Goal: Task Accomplishment & Management: Manage account settings

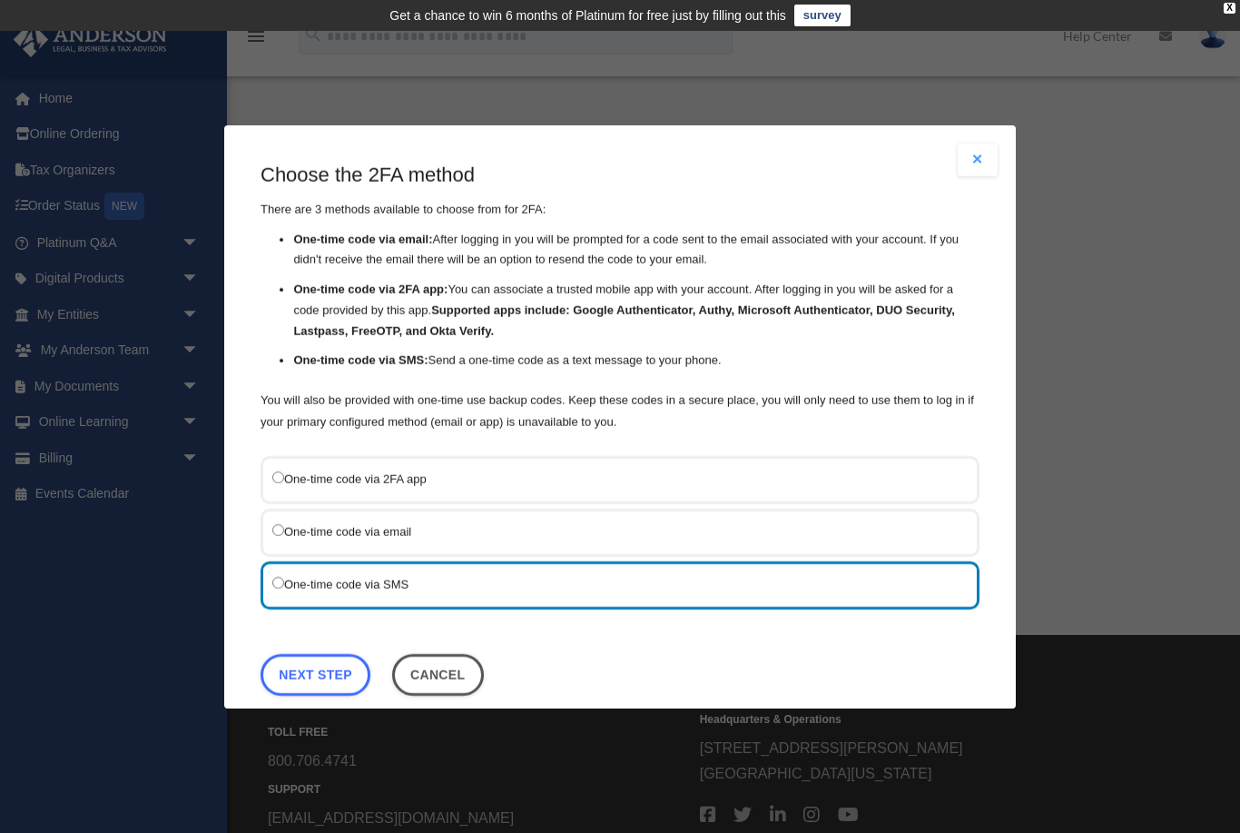
click at [332, 671] on link "Next Step" at bounding box center [316, 674] width 110 height 42
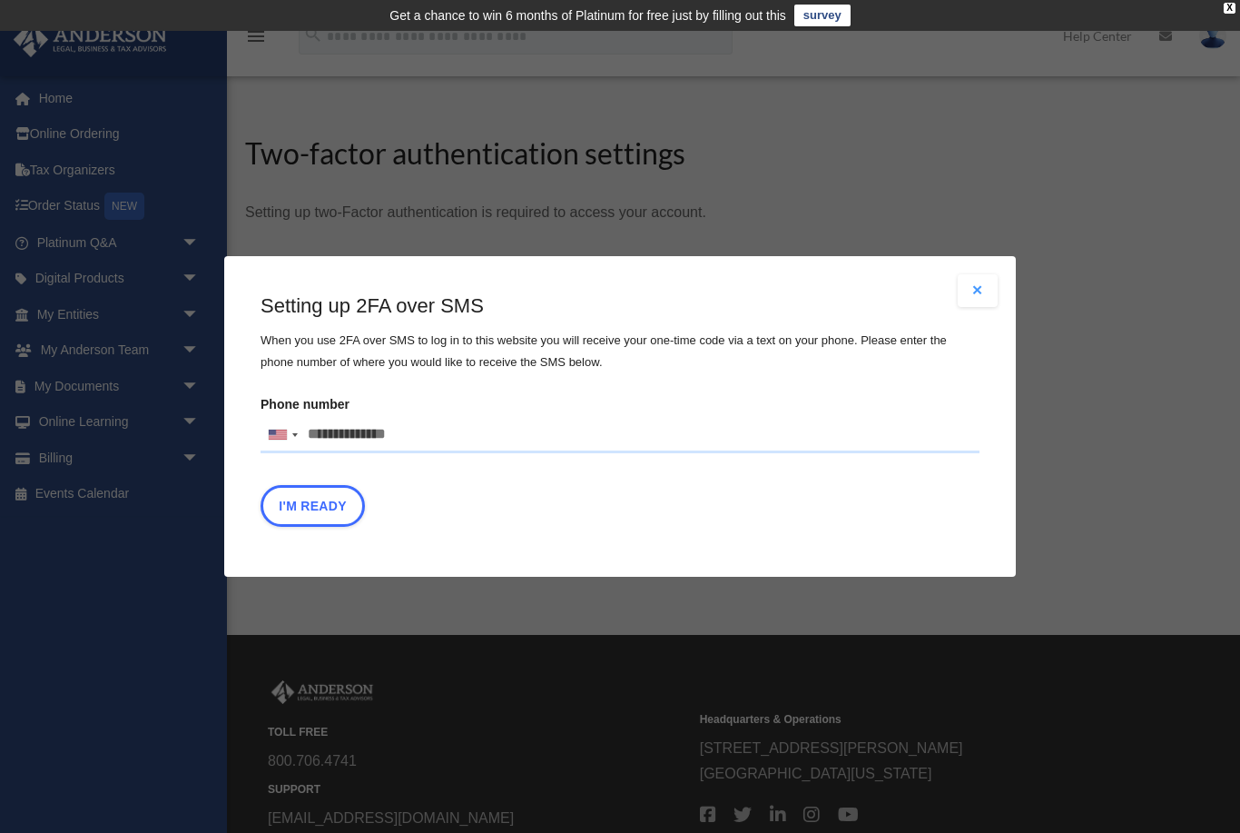
click at [445, 431] on input "Phone number [GEOGRAPHIC_DATA] +1 [GEOGRAPHIC_DATA] +44 [GEOGRAPHIC_DATA] (‫[GE…" at bounding box center [620, 435] width 719 height 36
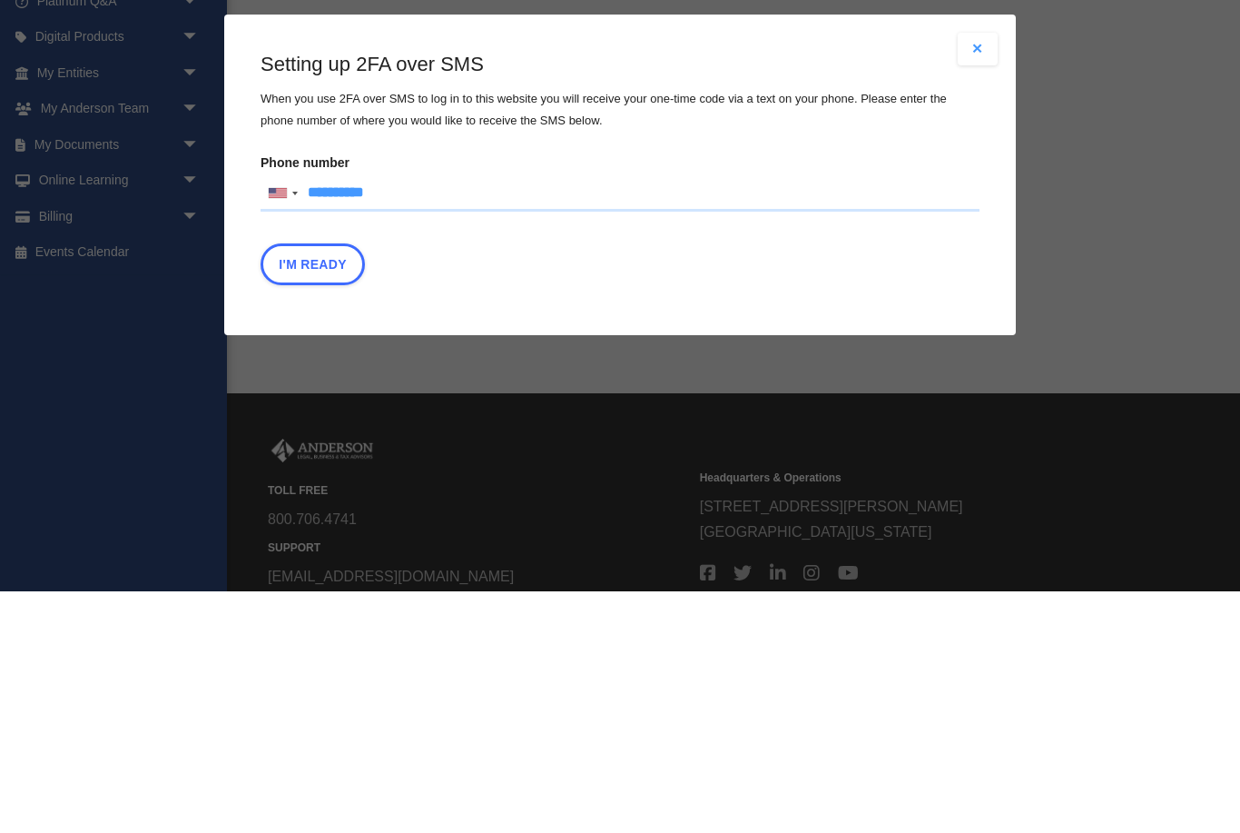
type input "**********"
click at [321, 485] on button "I'm Ready" at bounding box center [313, 506] width 104 height 42
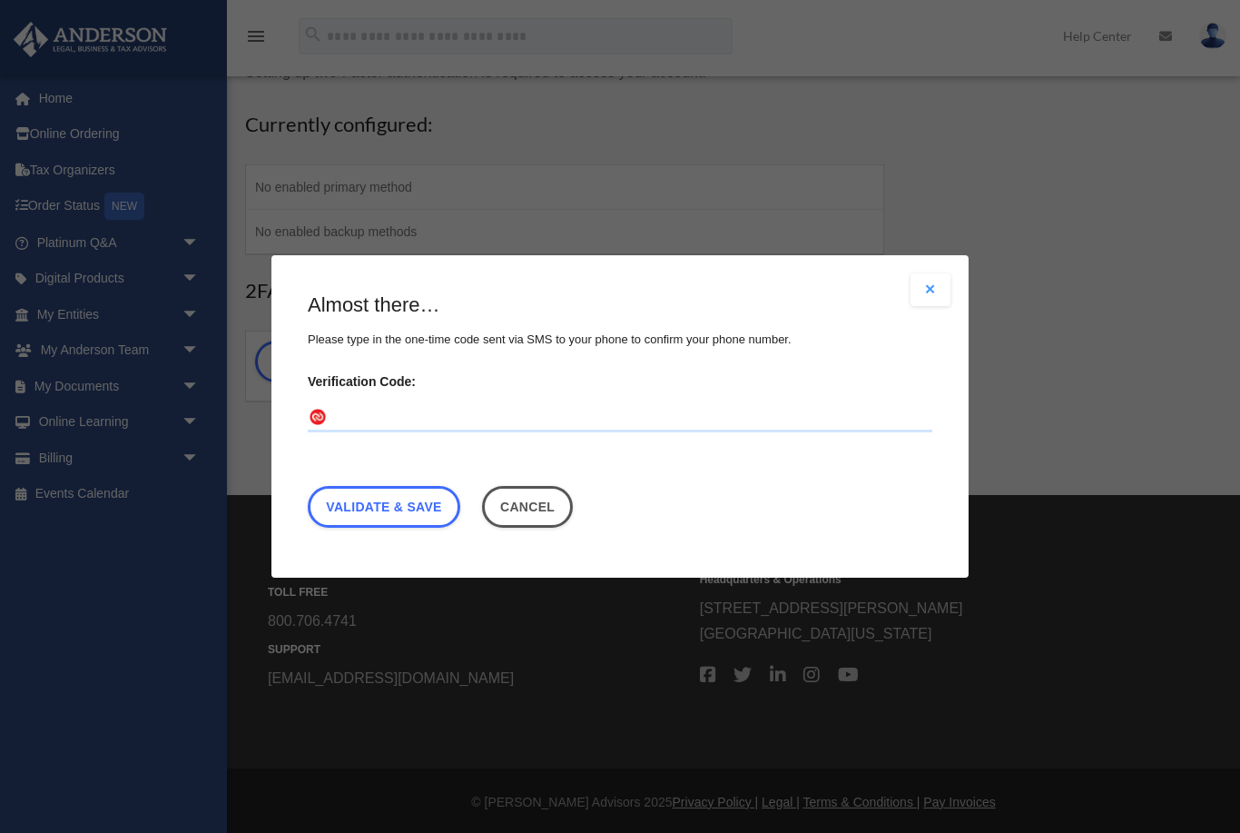
click at [582, 417] on input "Verification Code:" at bounding box center [620, 417] width 625 height 29
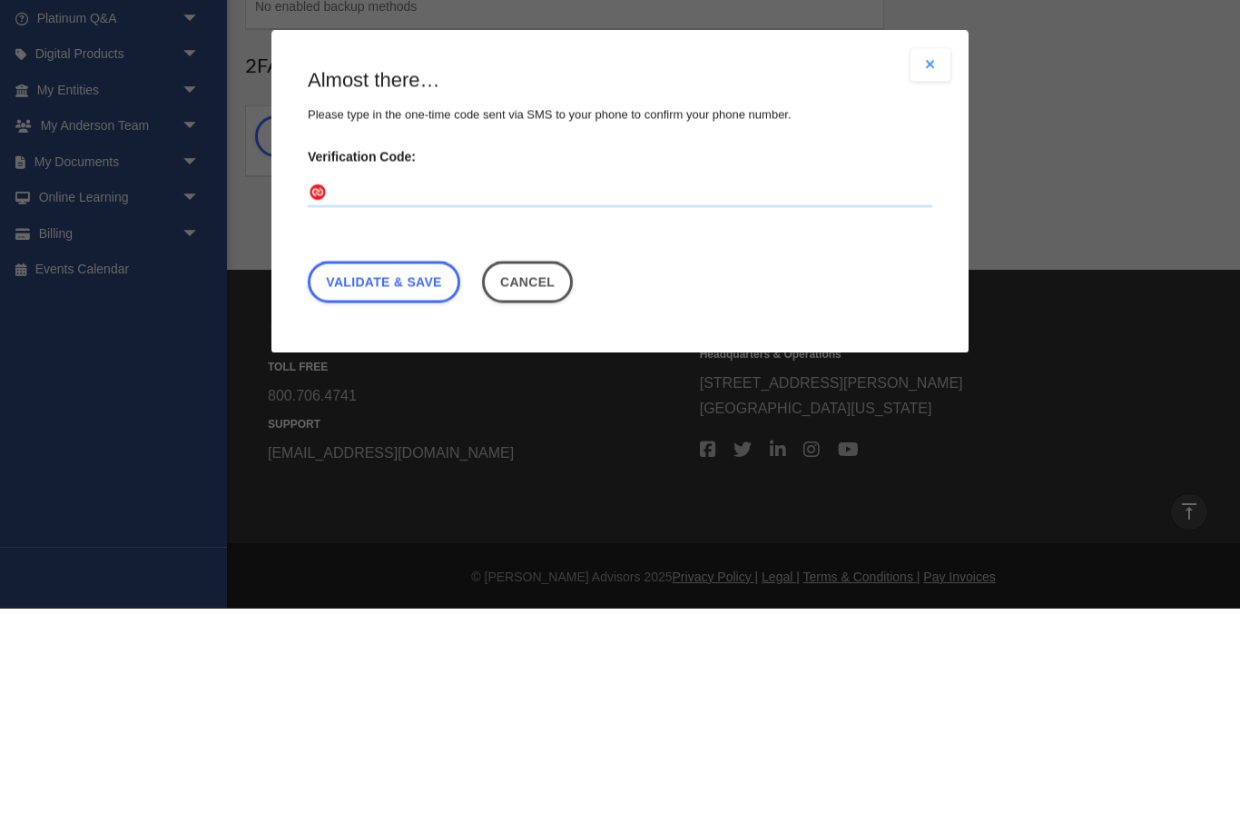
click at [485, 403] on input "Verification Code:" at bounding box center [620, 417] width 625 height 29
paste input "******"
type input "******"
click at [412, 486] on link "Validate & Save" at bounding box center [384, 507] width 153 height 42
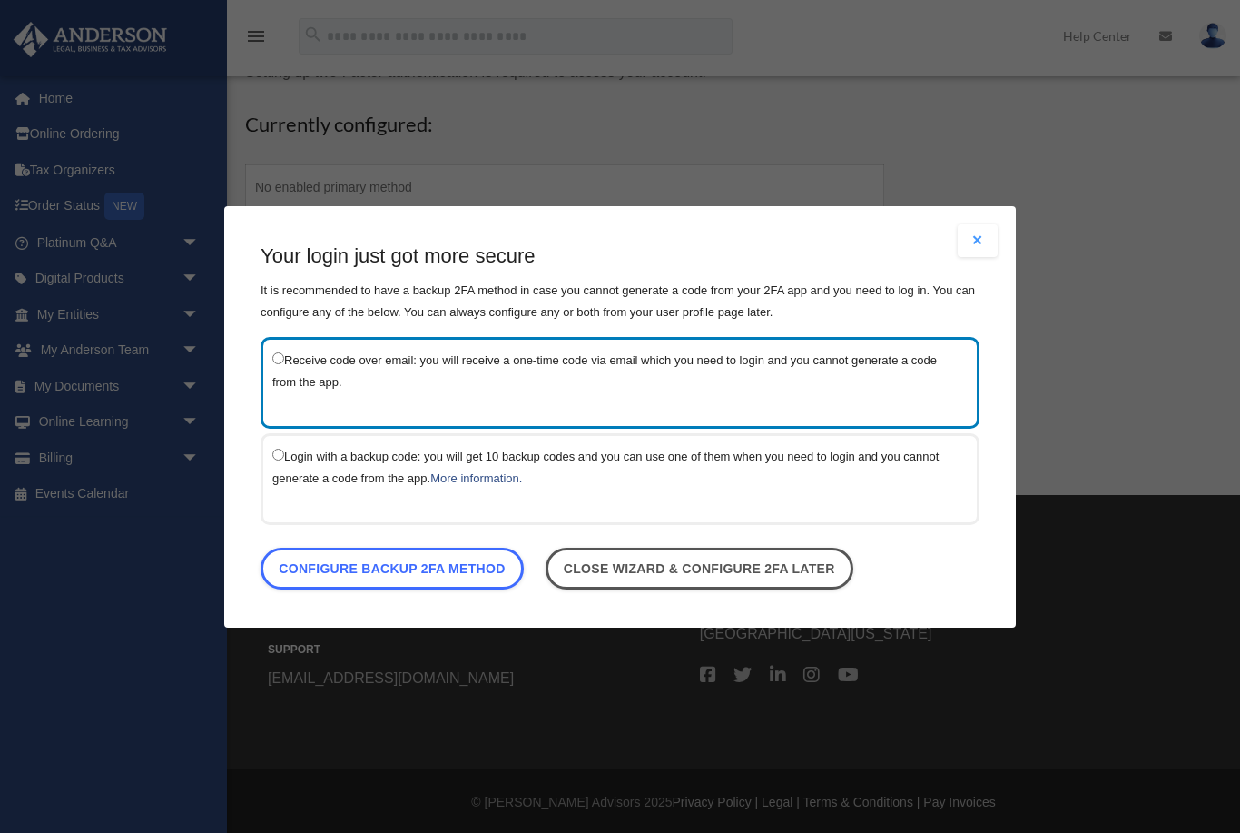
click at [474, 572] on link "Configure backup 2FA method" at bounding box center [392, 568] width 263 height 42
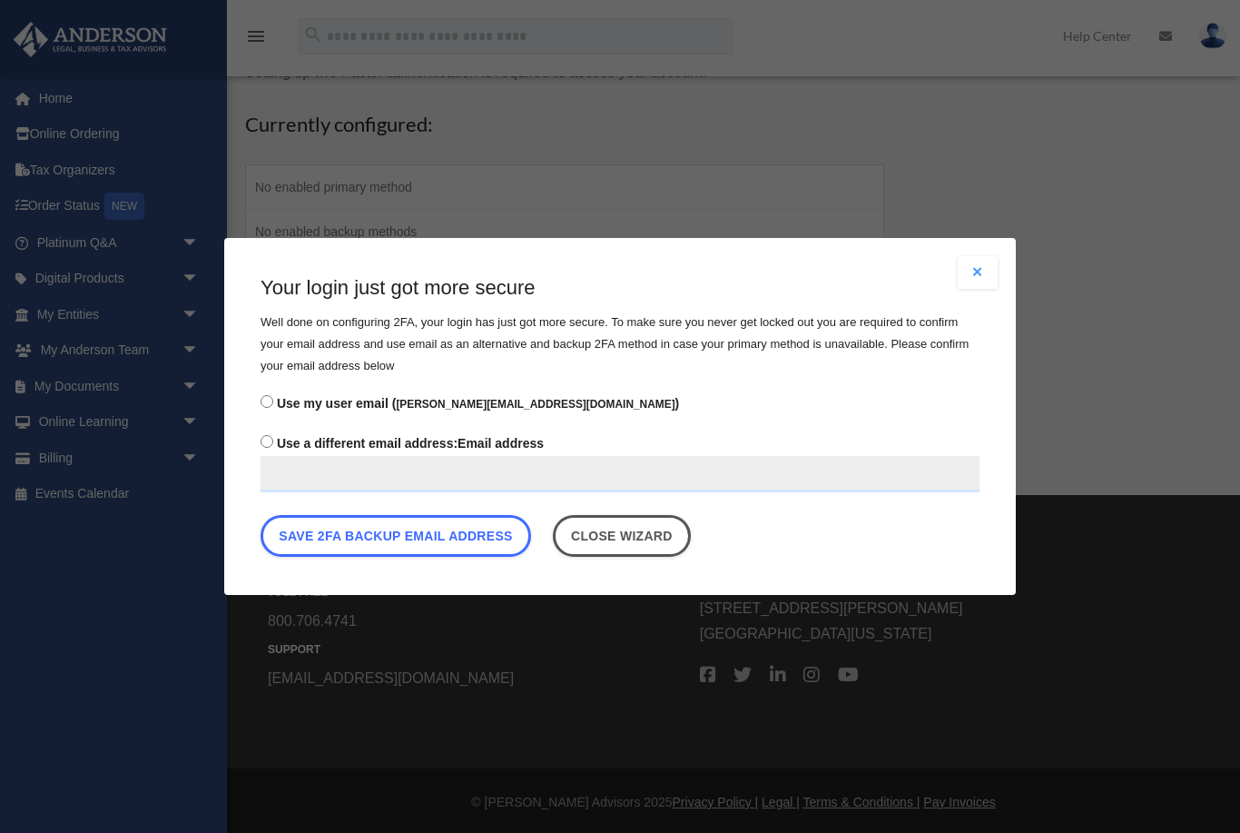
click at [476, 552] on button "Save 2FA backup email address" at bounding box center [396, 536] width 271 height 42
click at [446, 540] on button "Save 2FA backup email address" at bounding box center [396, 536] width 271 height 42
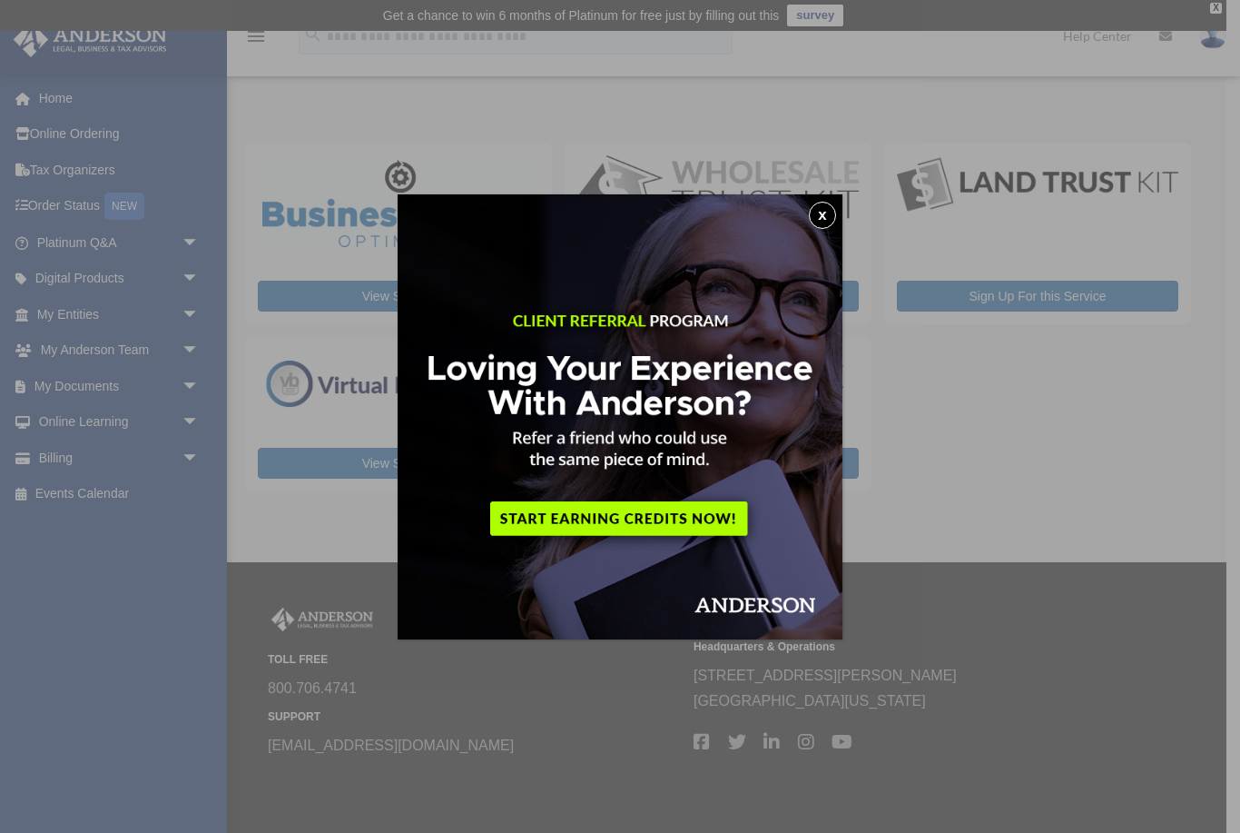
click at [980, 439] on div "x" at bounding box center [620, 416] width 1240 height 833
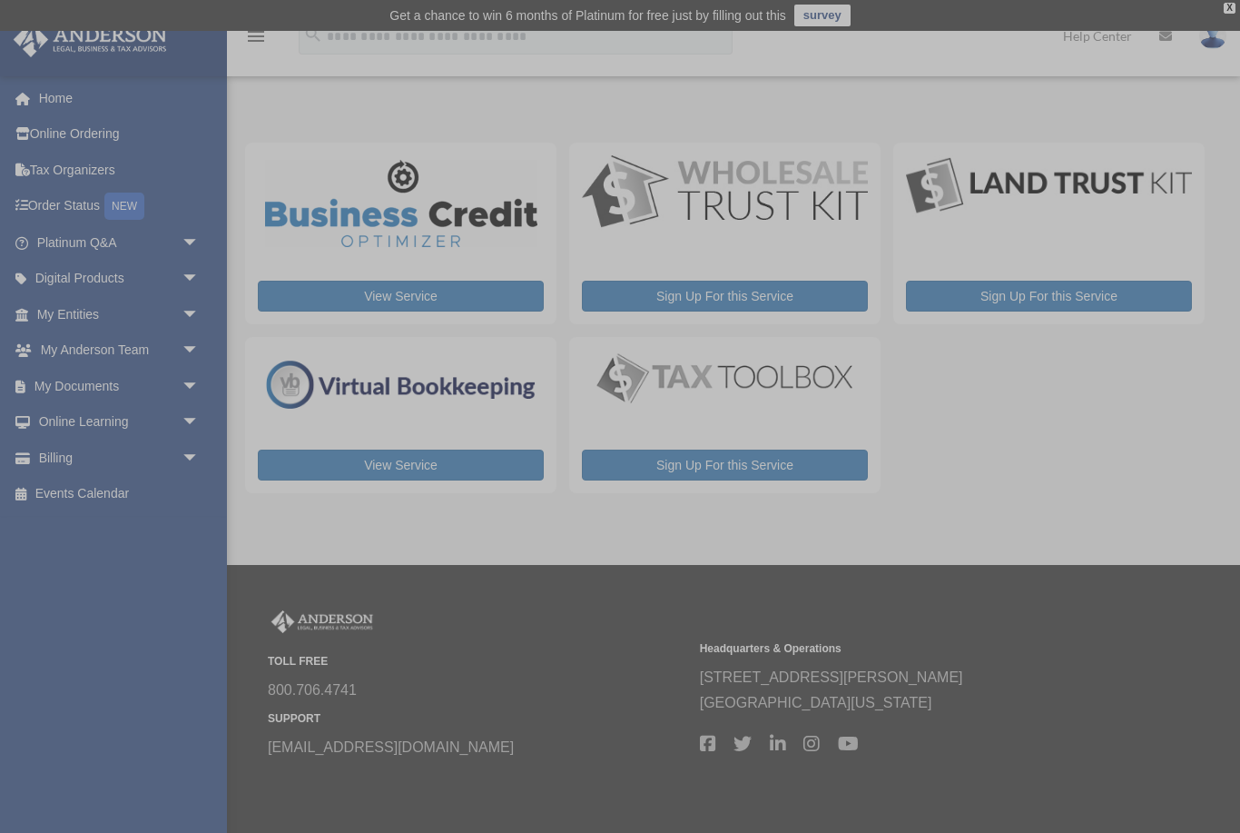
click at [827, 218] on img at bounding box center [725, 192] width 286 height 75
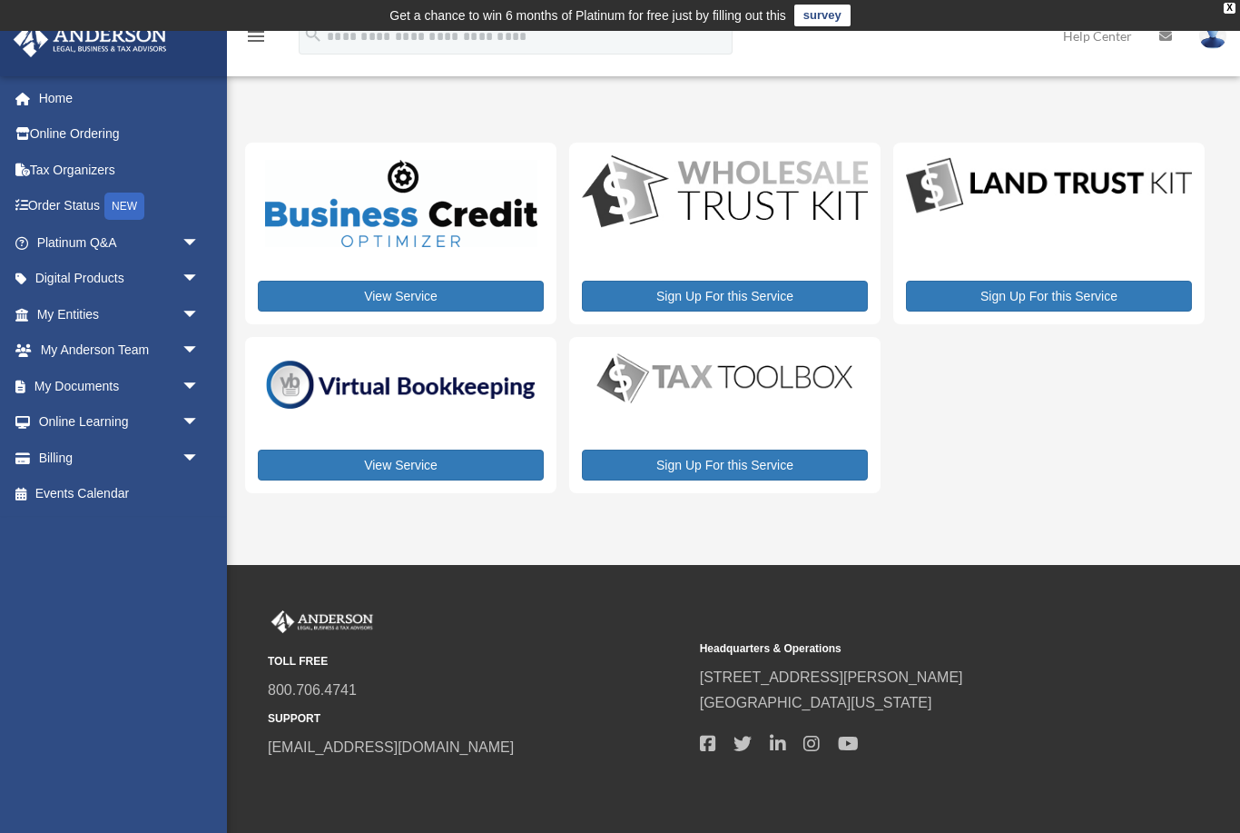
click at [484, 293] on link "View Service" at bounding box center [401, 296] width 286 height 31
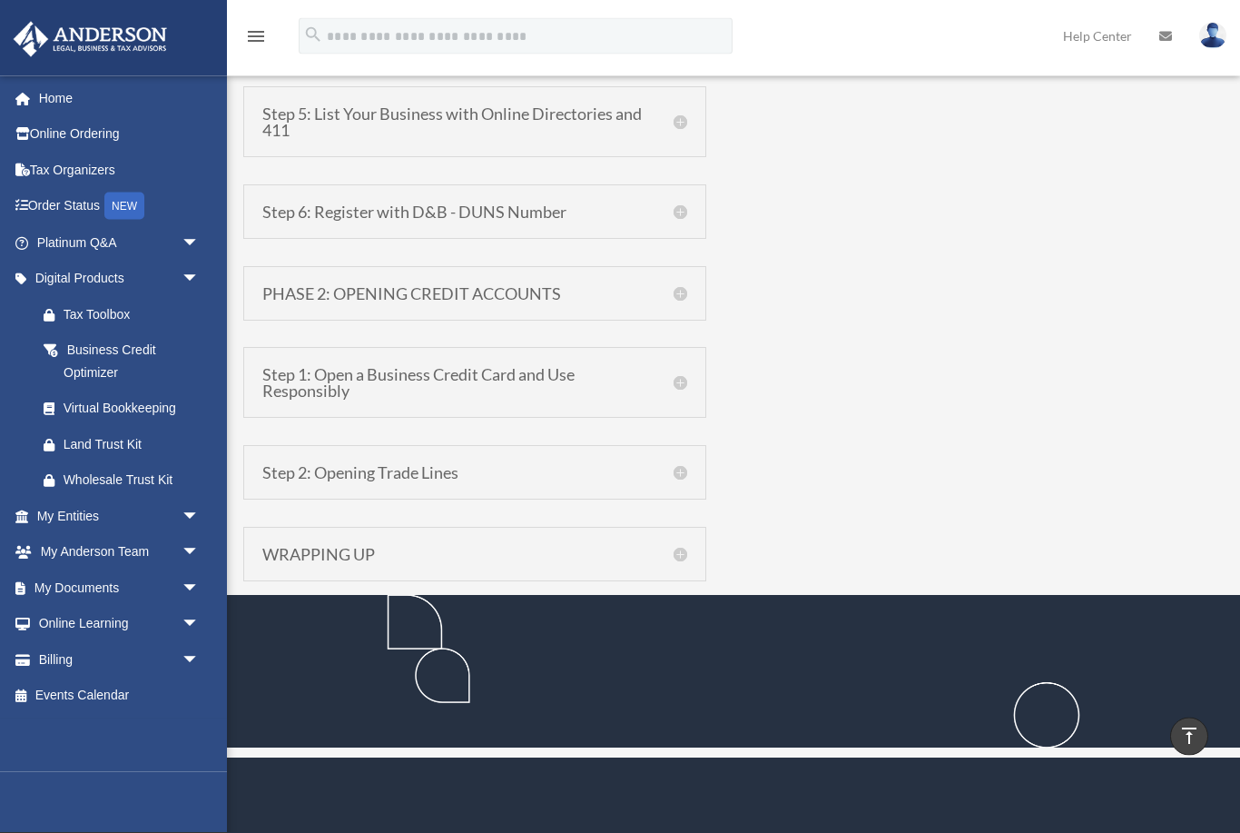
scroll to position [1655, 0]
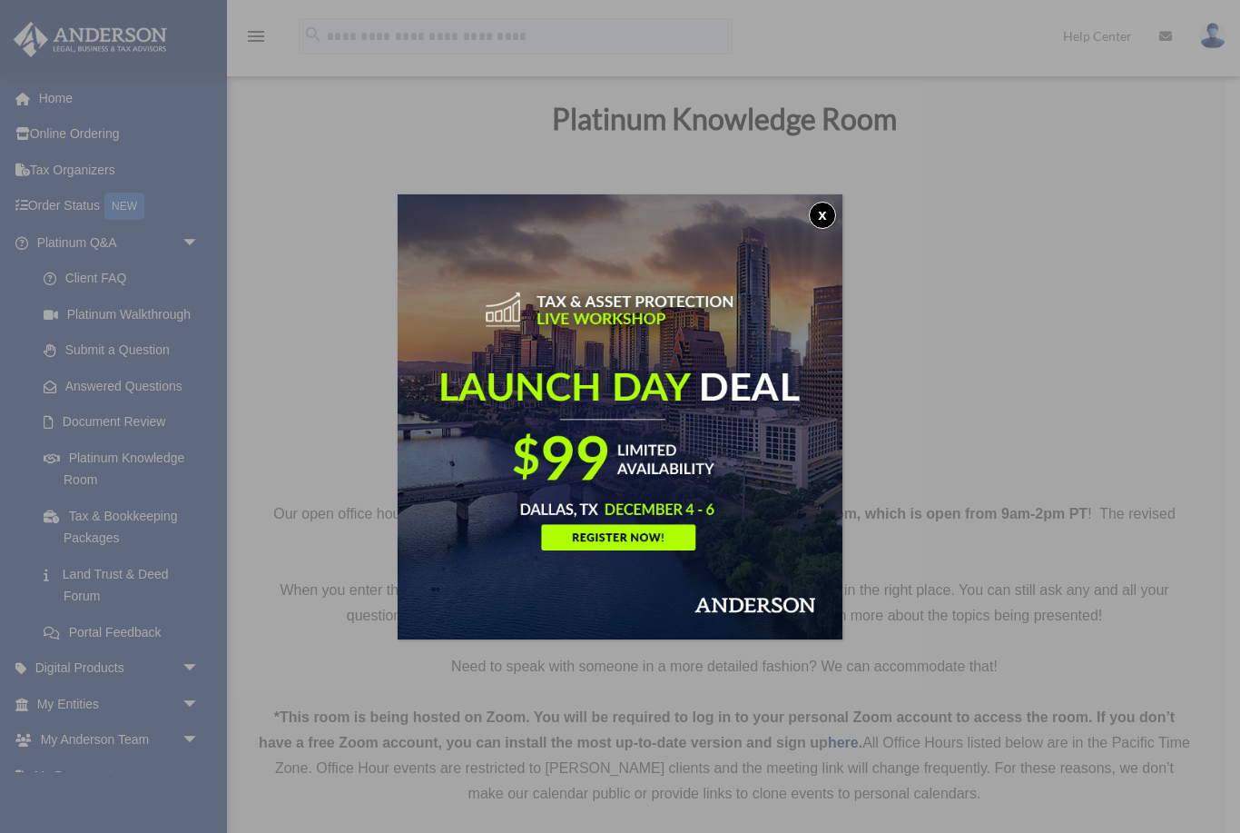
scroll to position [86, 0]
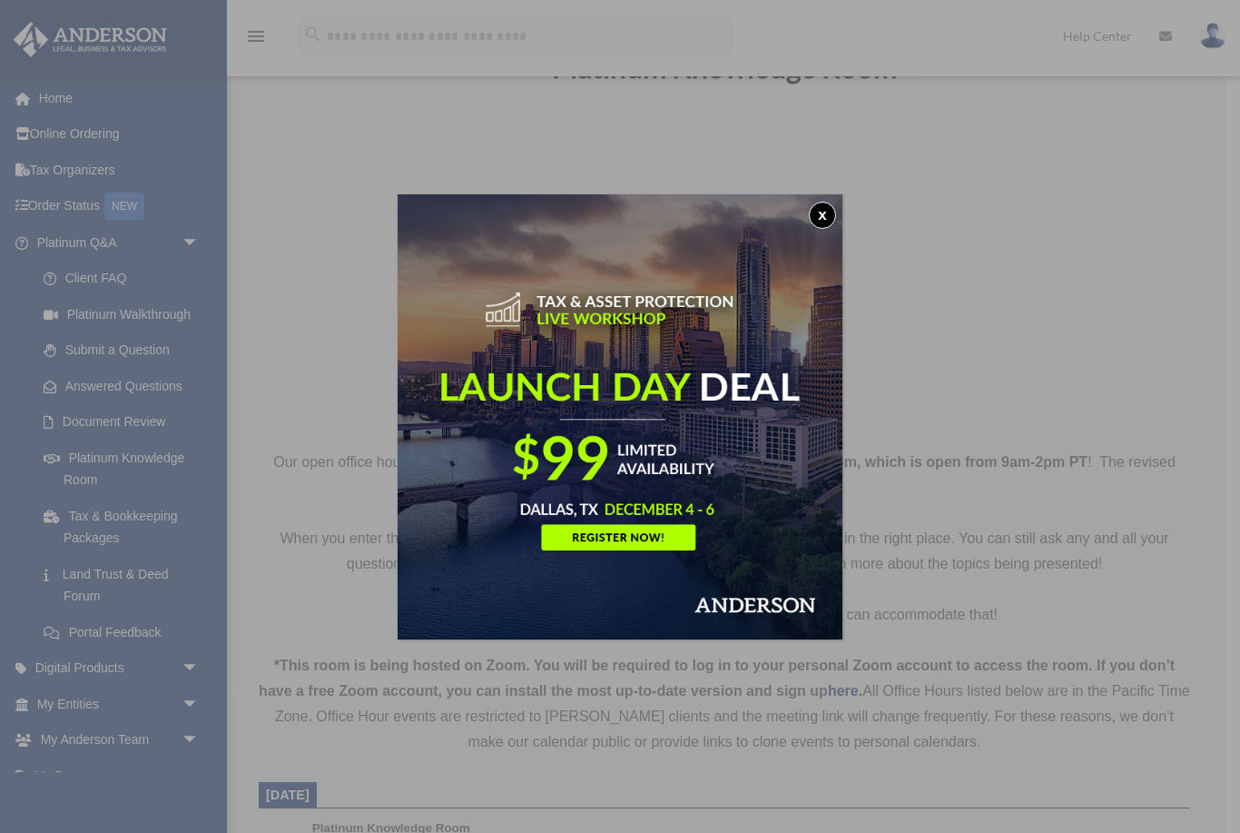
click at [817, 219] on button "x" at bounding box center [822, 215] width 27 height 27
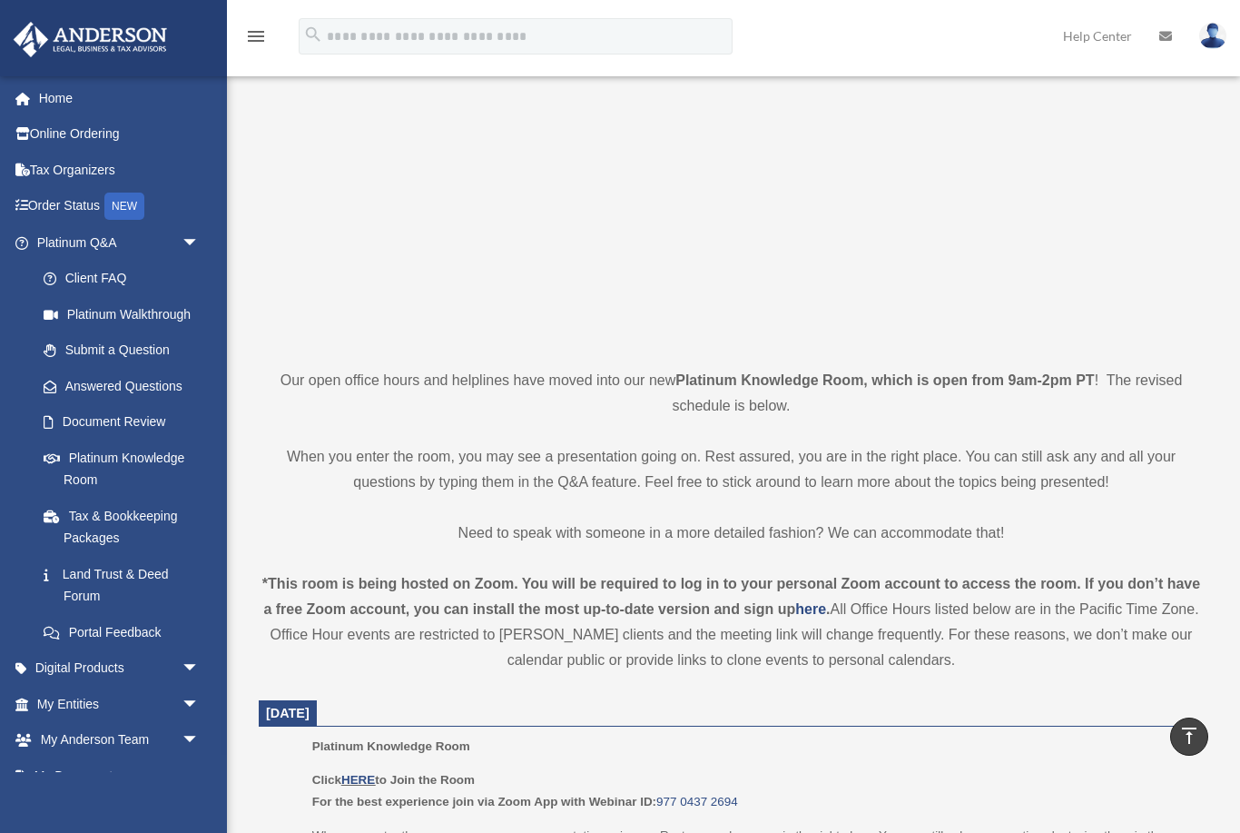
scroll to position [0, 0]
